Goal: Information Seeking & Learning: Learn about a topic

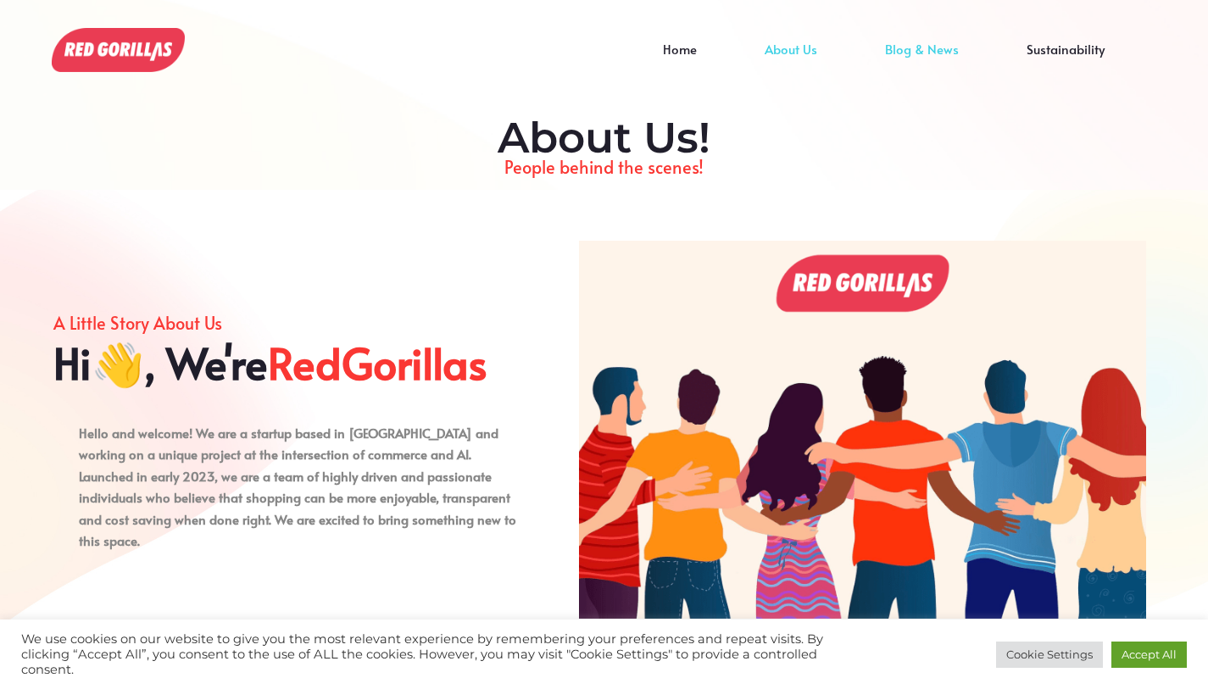
click at [908, 52] on link "Blog & News" at bounding box center [922, 61] width 142 height 25
click at [1051, 52] on link "Sustainability" at bounding box center [1065, 61] width 146 height 25
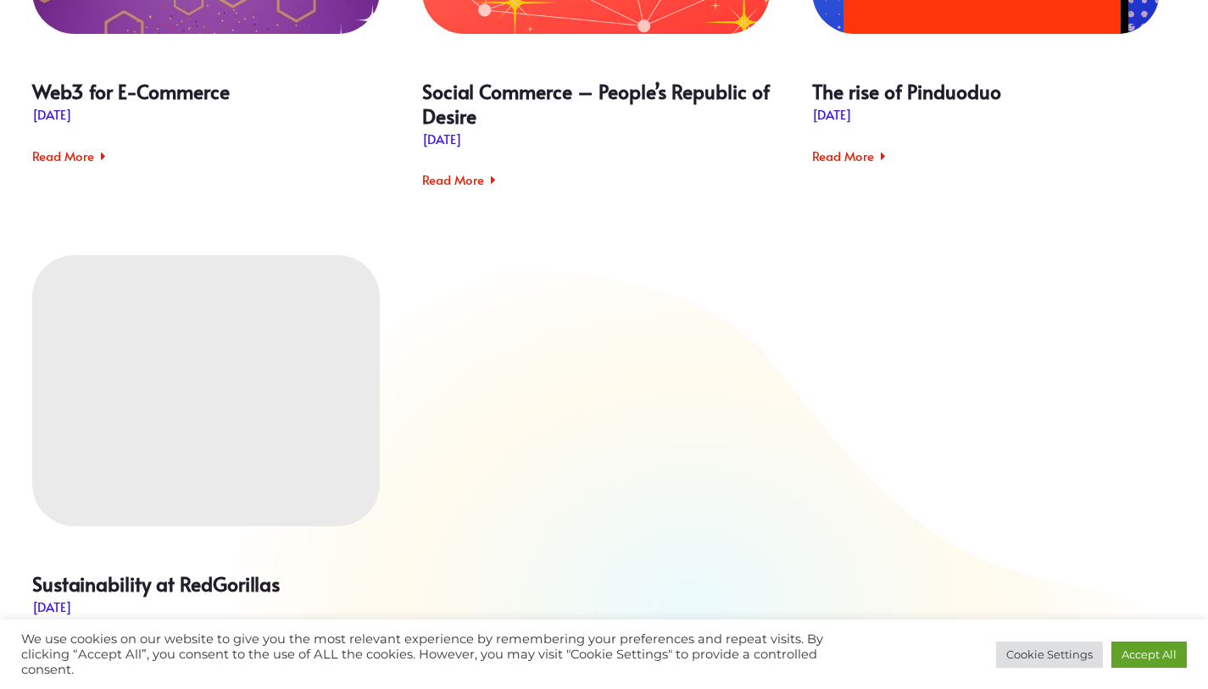
scroll to position [1712, 0]
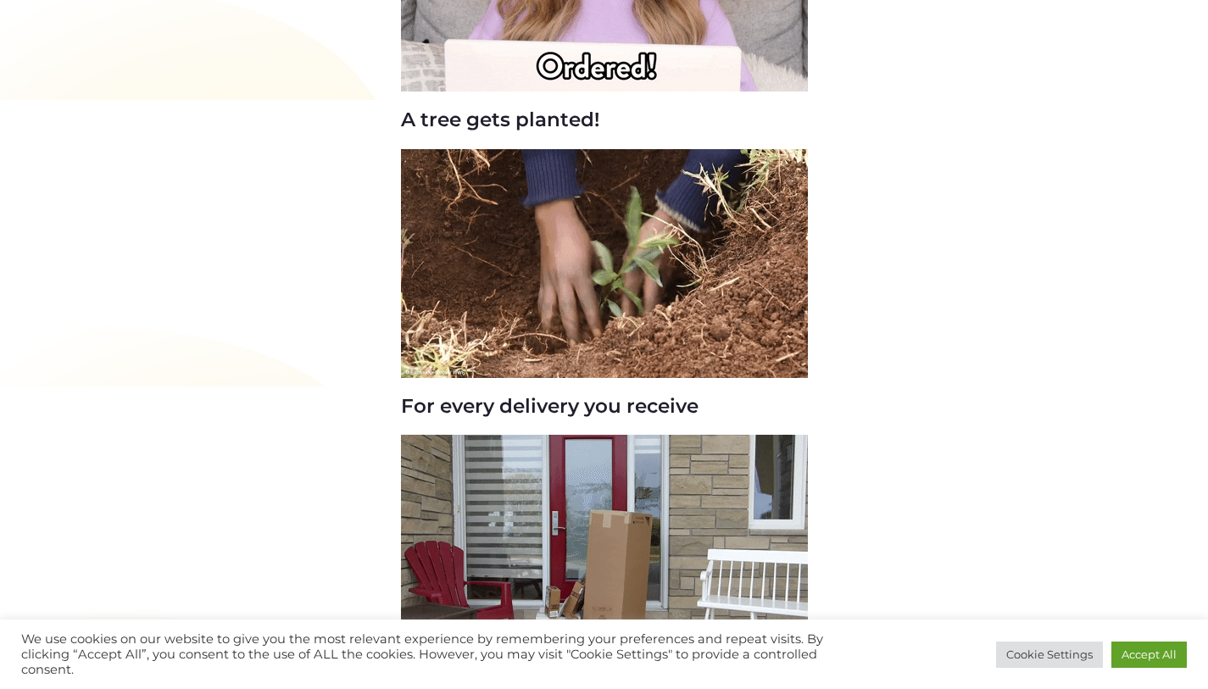
scroll to position [358, 0]
